Goal: Task Accomplishment & Management: Use online tool/utility

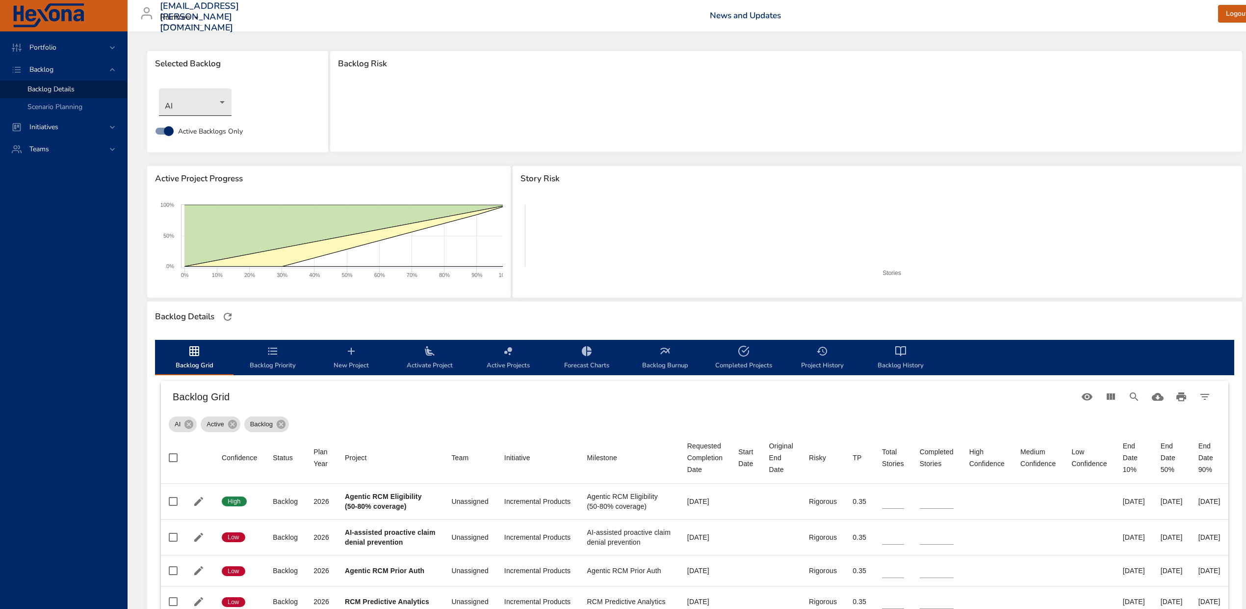
click at [177, 99] on body "Portfolio Backlog Backlog Details Scenario Planning Initiatives Teams [EMAIL_AD…" at bounding box center [623, 304] width 1246 height 609
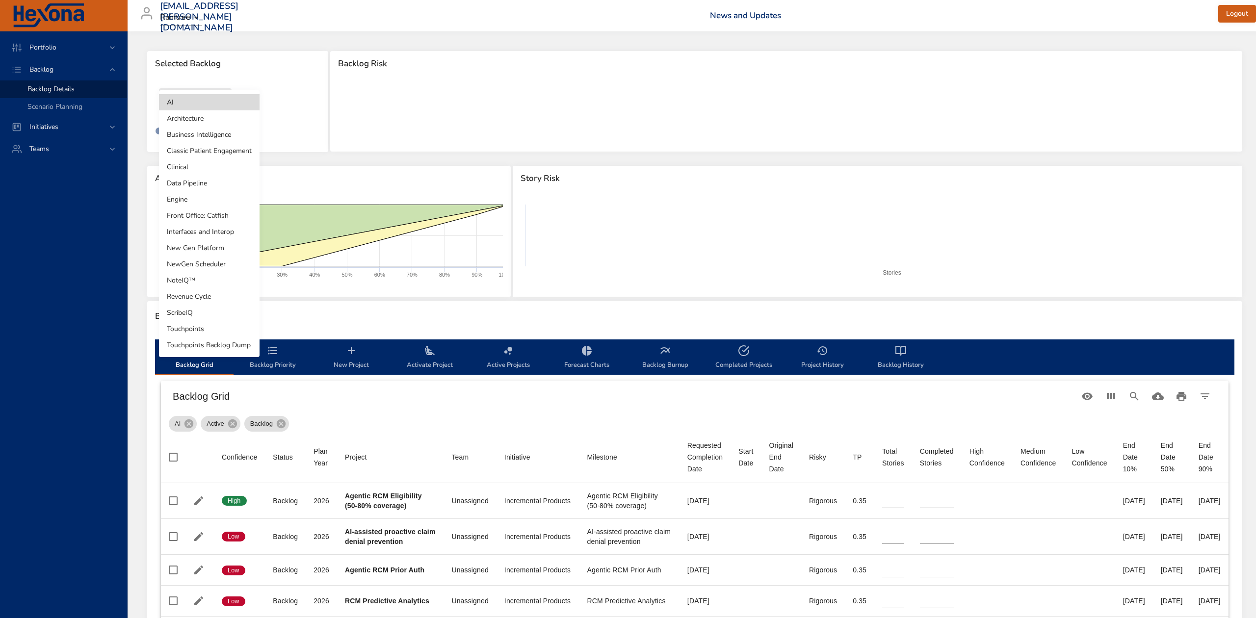
click at [207, 283] on li "NoteIQ™" at bounding box center [209, 280] width 101 height 16
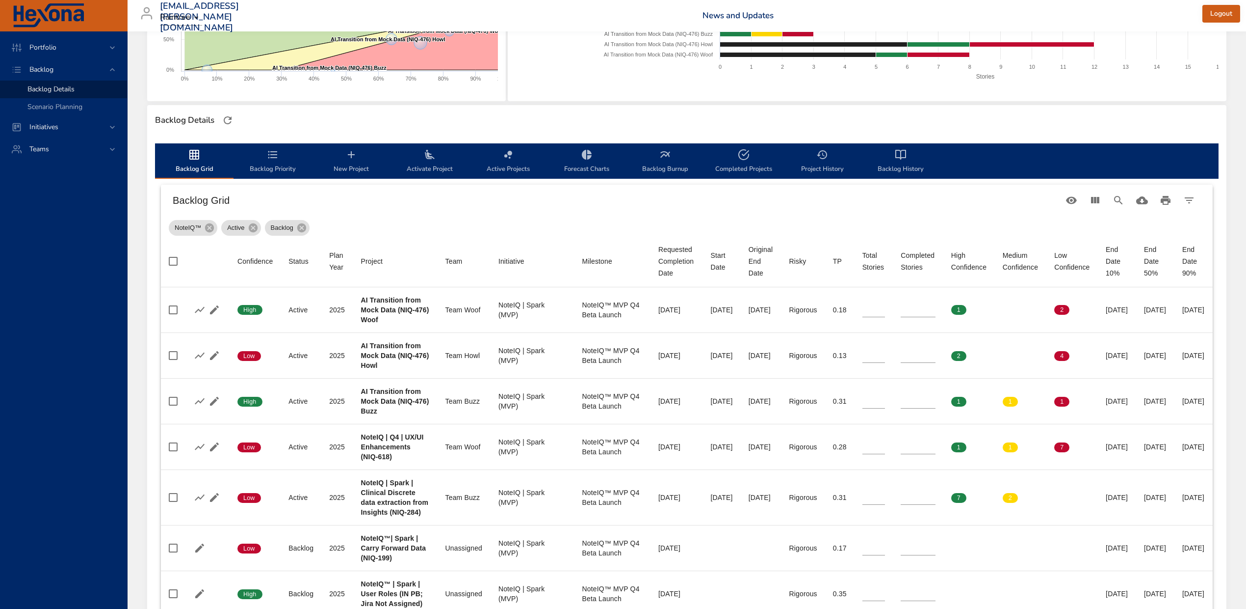
scroll to position [262, 0]
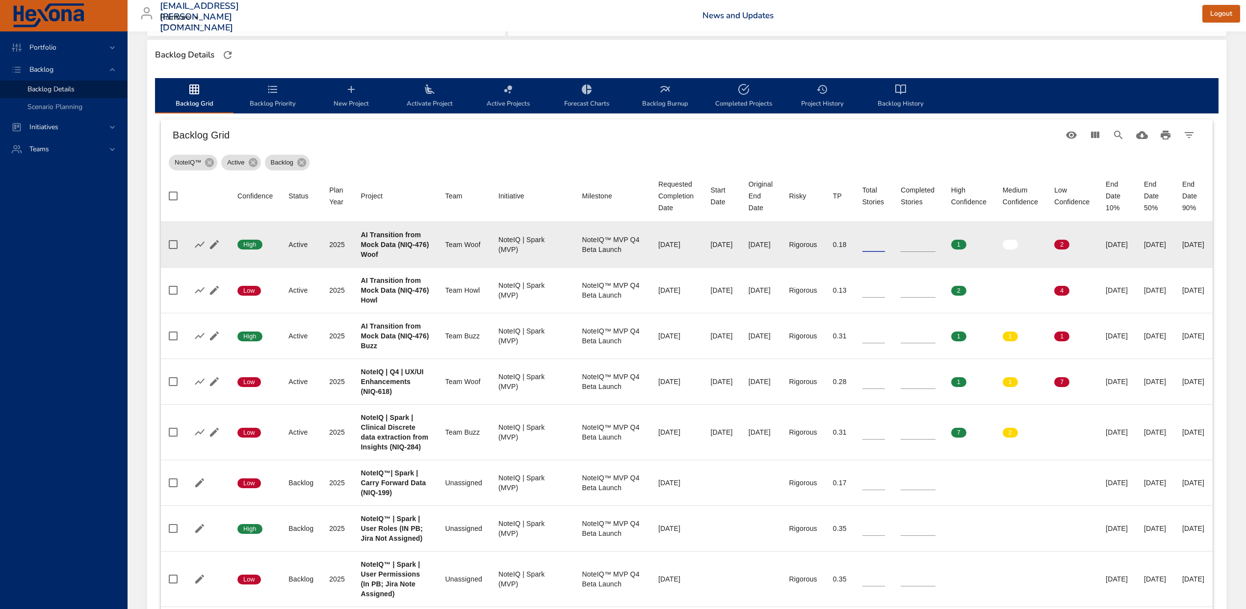
click at [864, 249] on tr "Confidence High Status Active Plan Year [DATE] Project AI Transition from Mock …" at bounding box center [687, 245] width 1052 height 46
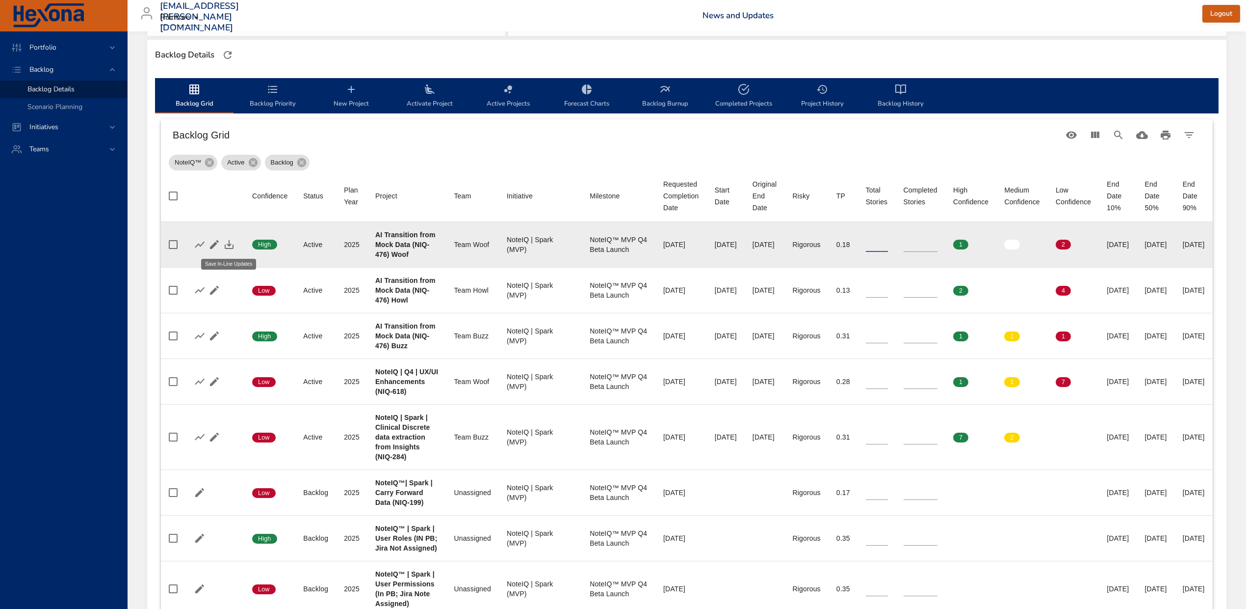
type input "**"
click at [228, 246] on icon "button" at bounding box center [229, 245] width 12 height 12
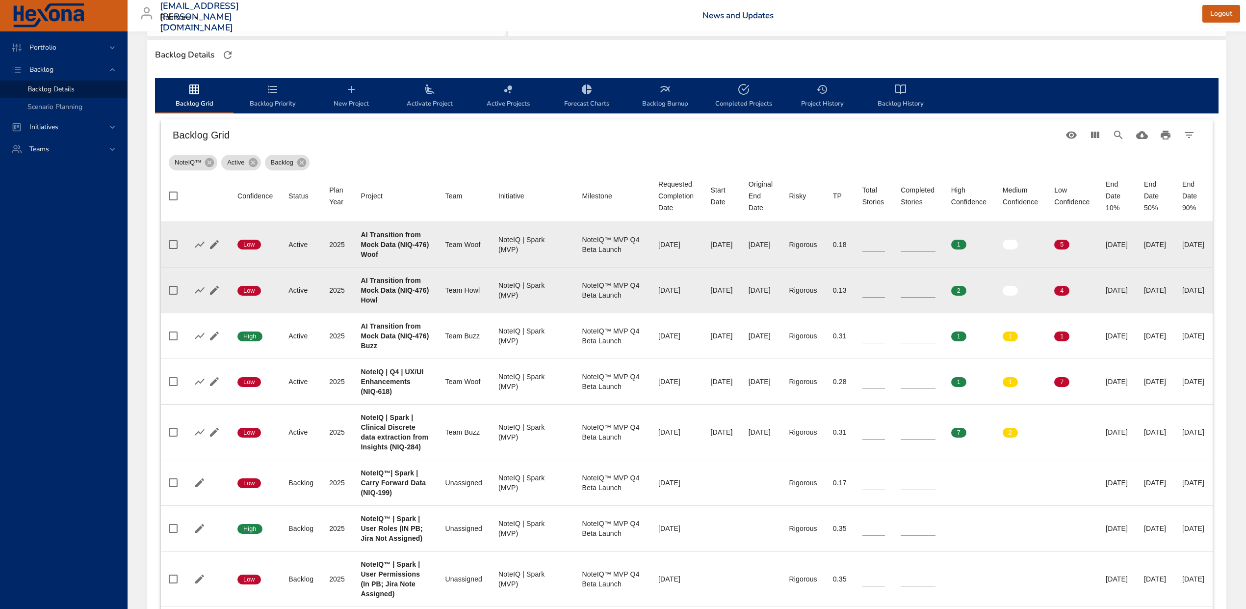
type input "**"
click at [886, 293] on input "**" at bounding box center [874, 290] width 23 height 15
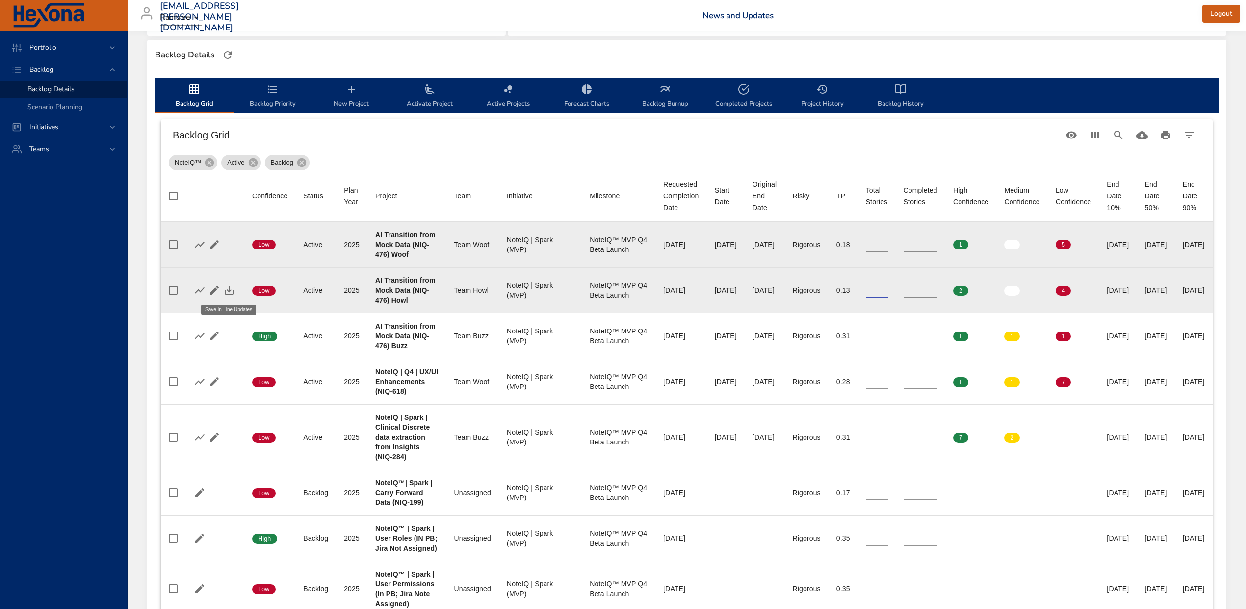
click at [226, 290] on icon "button" at bounding box center [229, 290] width 12 height 12
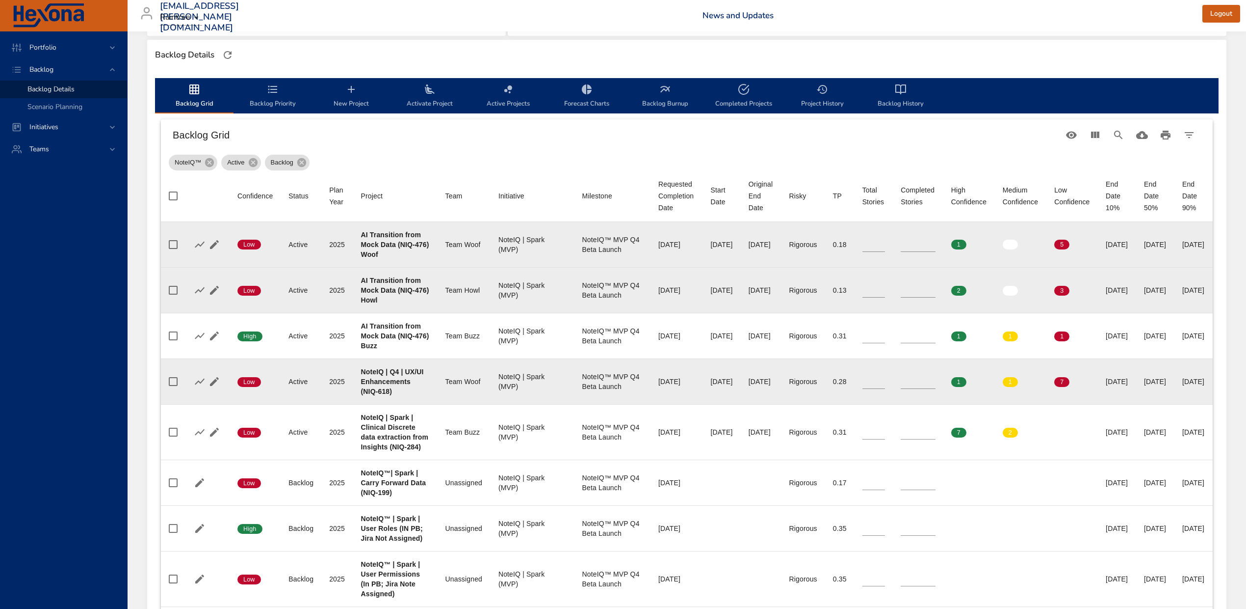
click at [386, 395] on b "NoteIQ | Q4 | UX/UI Enhancements (NIQ-618)" at bounding box center [392, 381] width 63 height 27
copy b "618"
click at [491, 373] on td "Initiative NoteIQ | Spark (MVP)" at bounding box center [533, 381] width 84 height 46
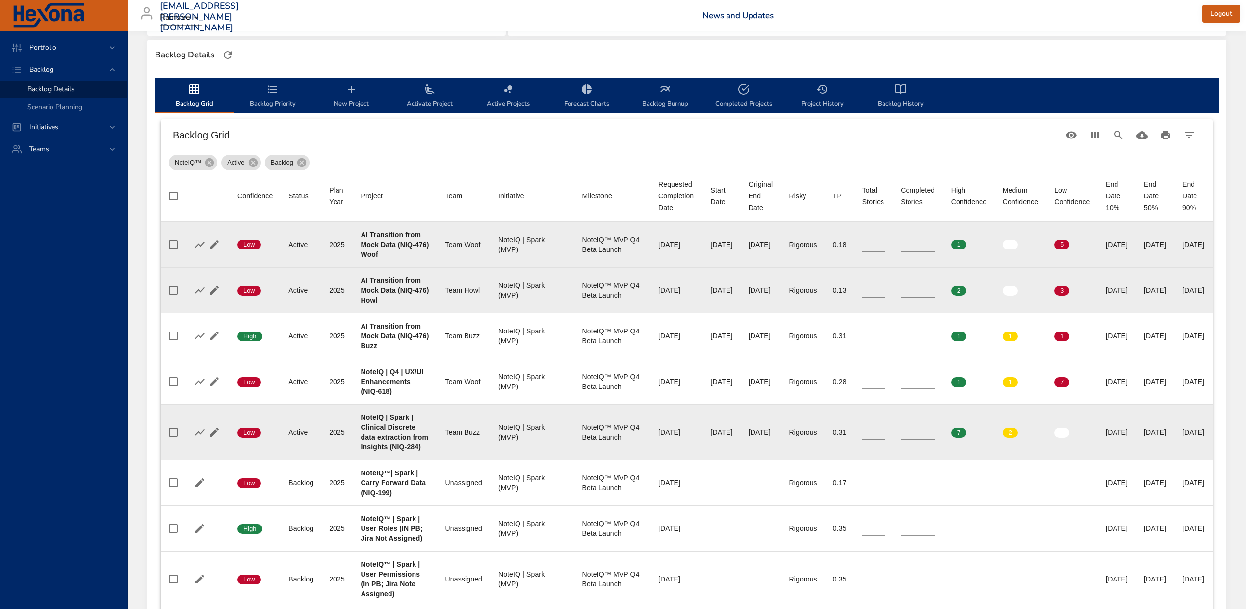
click at [380, 459] on td "Project NoteIQ | Spark | Clinical Discrete data extraction from Insights (NIQ-2…" at bounding box center [395, 431] width 84 height 55
copy b "284"
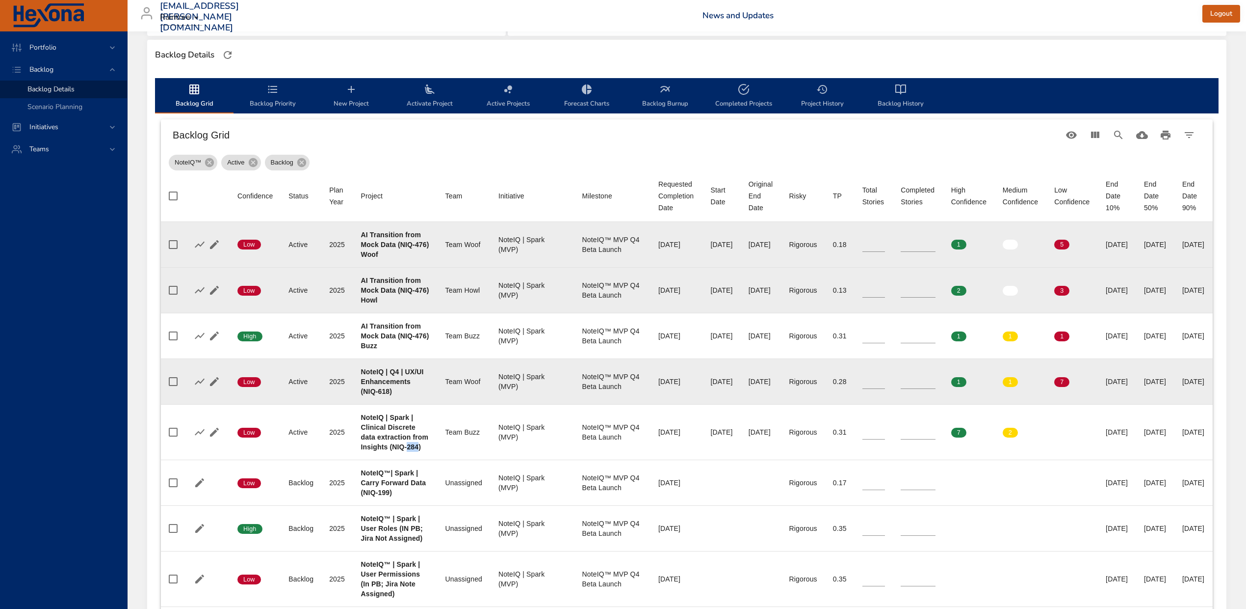
scroll to position [327, 0]
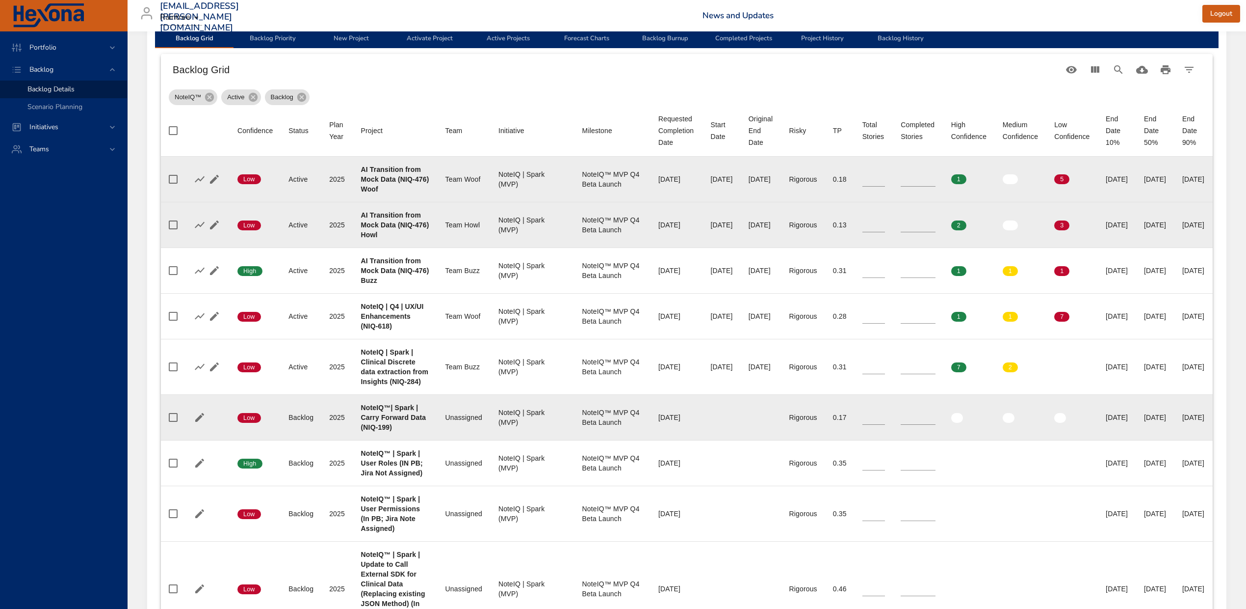
click at [477, 428] on td "Team Unassigned" at bounding box center [464, 418] width 53 height 46
